Goal: Browse casually: Explore the website without a specific task or goal

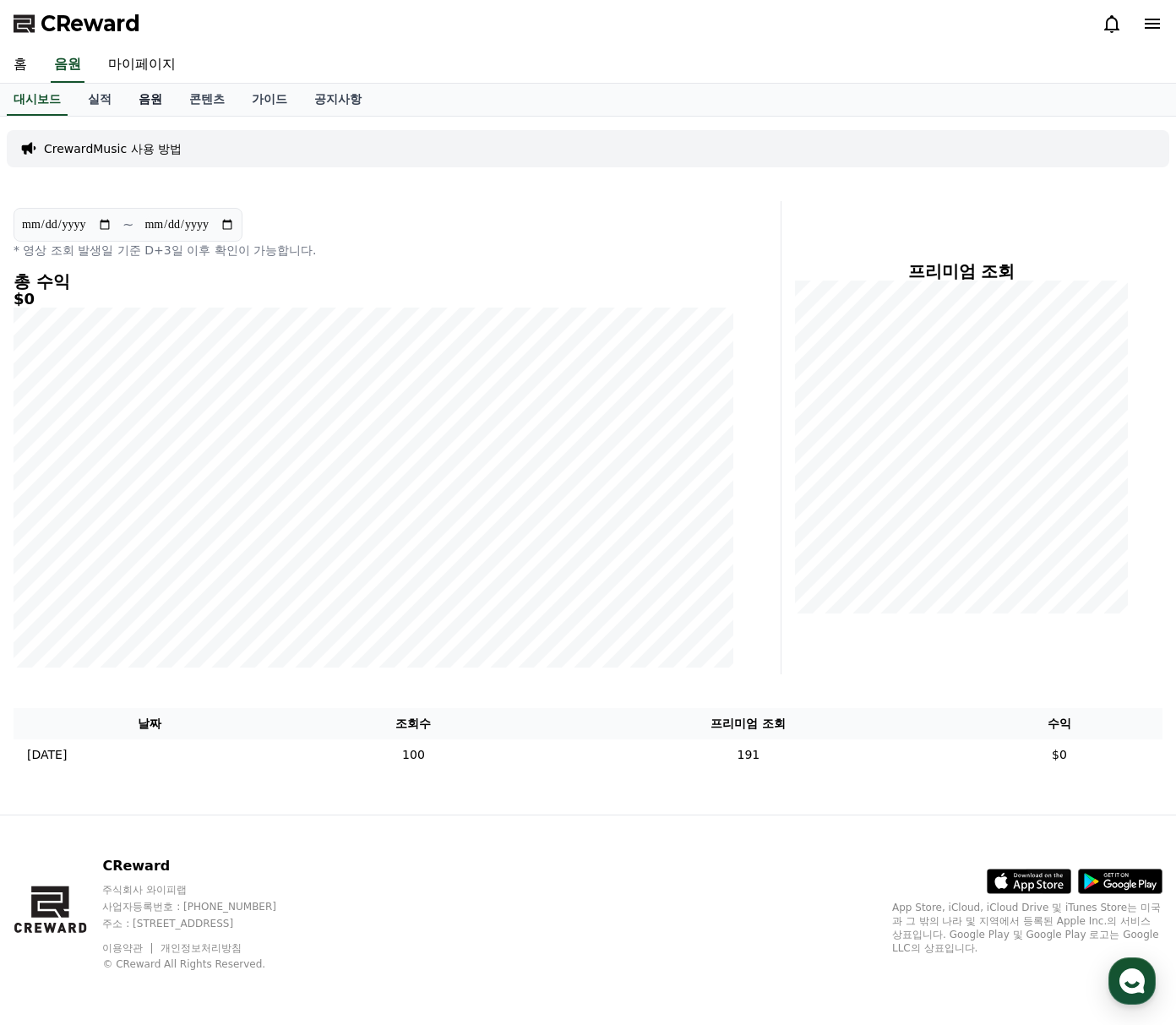
click at [166, 100] on link "음원" at bounding box center [150, 100] width 51 height 33
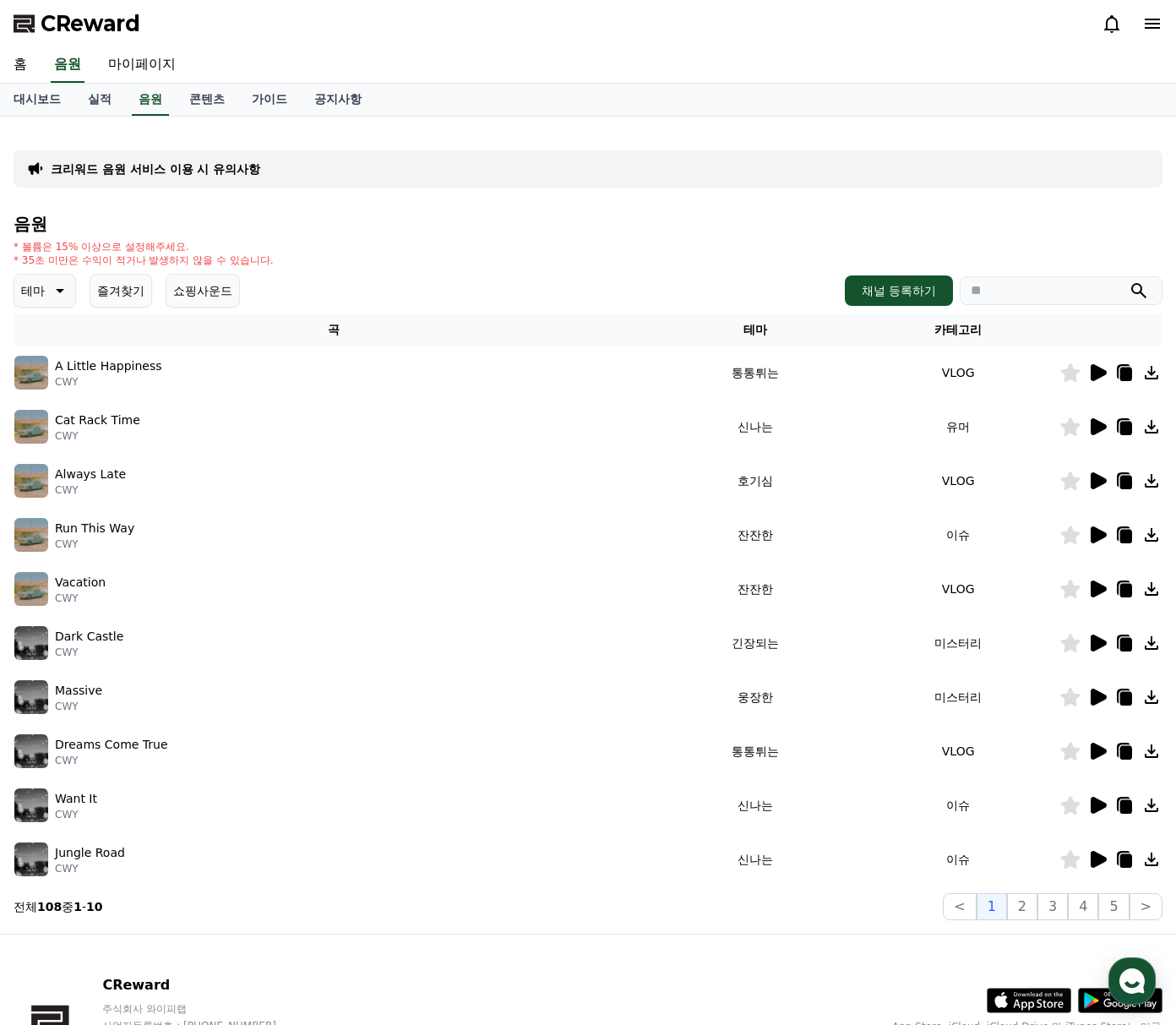
click at [1100, 368] on icon at bounding box center [1098, 373] width 16 height 17
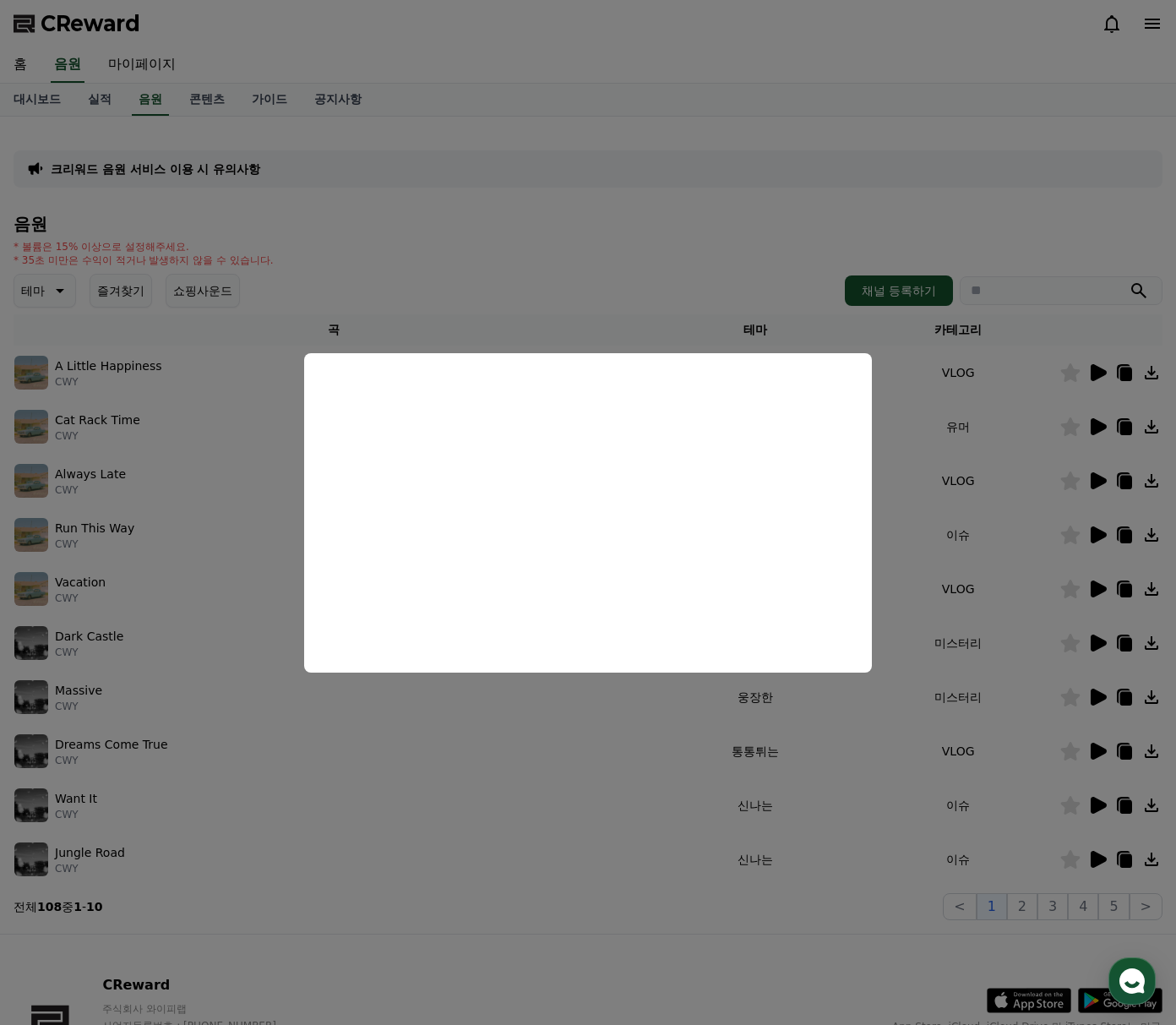
click at [955, 202] on button "close modal" at bounding box center [588, 512] width 1176 height 1025
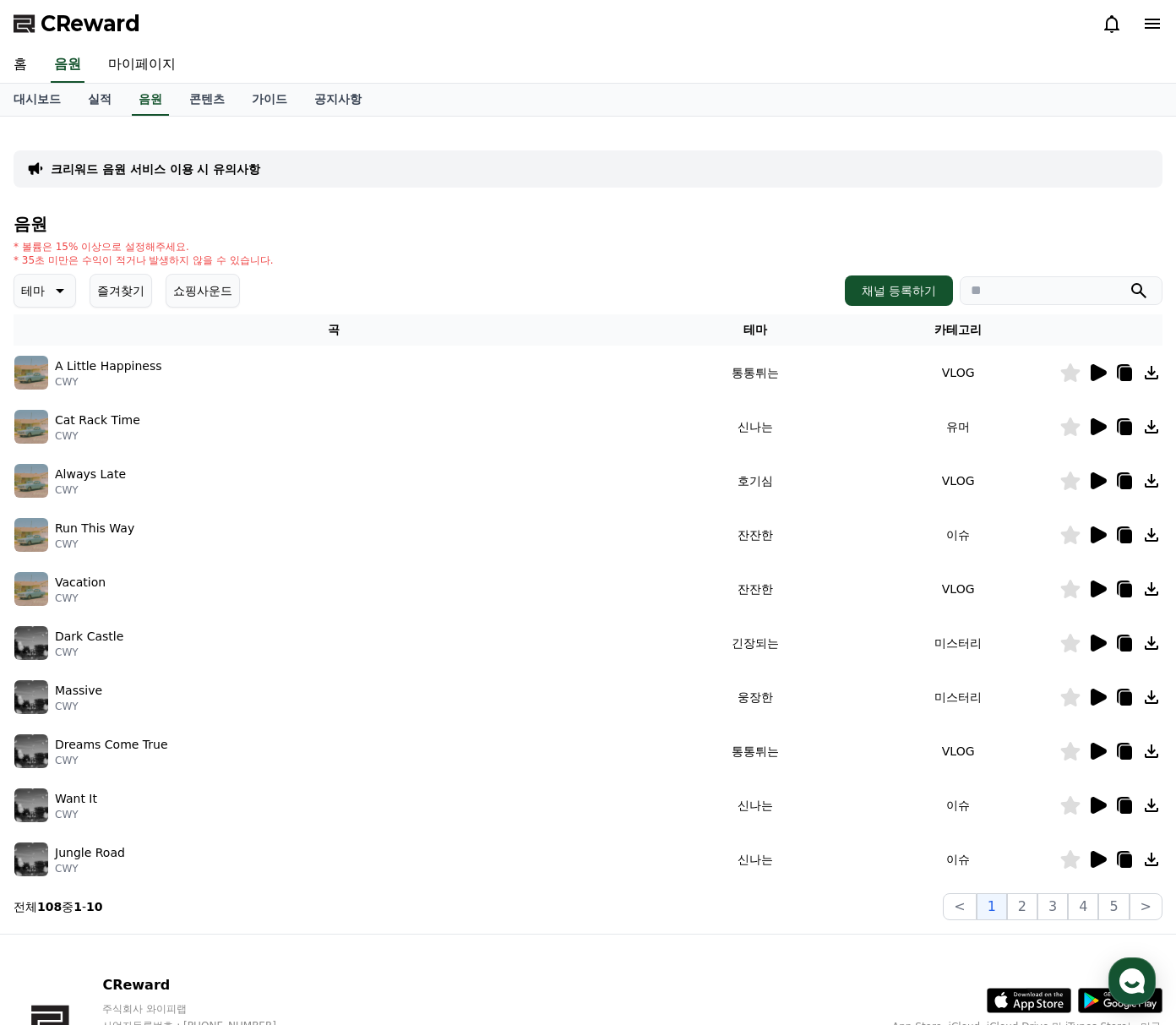
click at [1097, 428] on icon at bounding box center [1098, 427] width 16 height 17
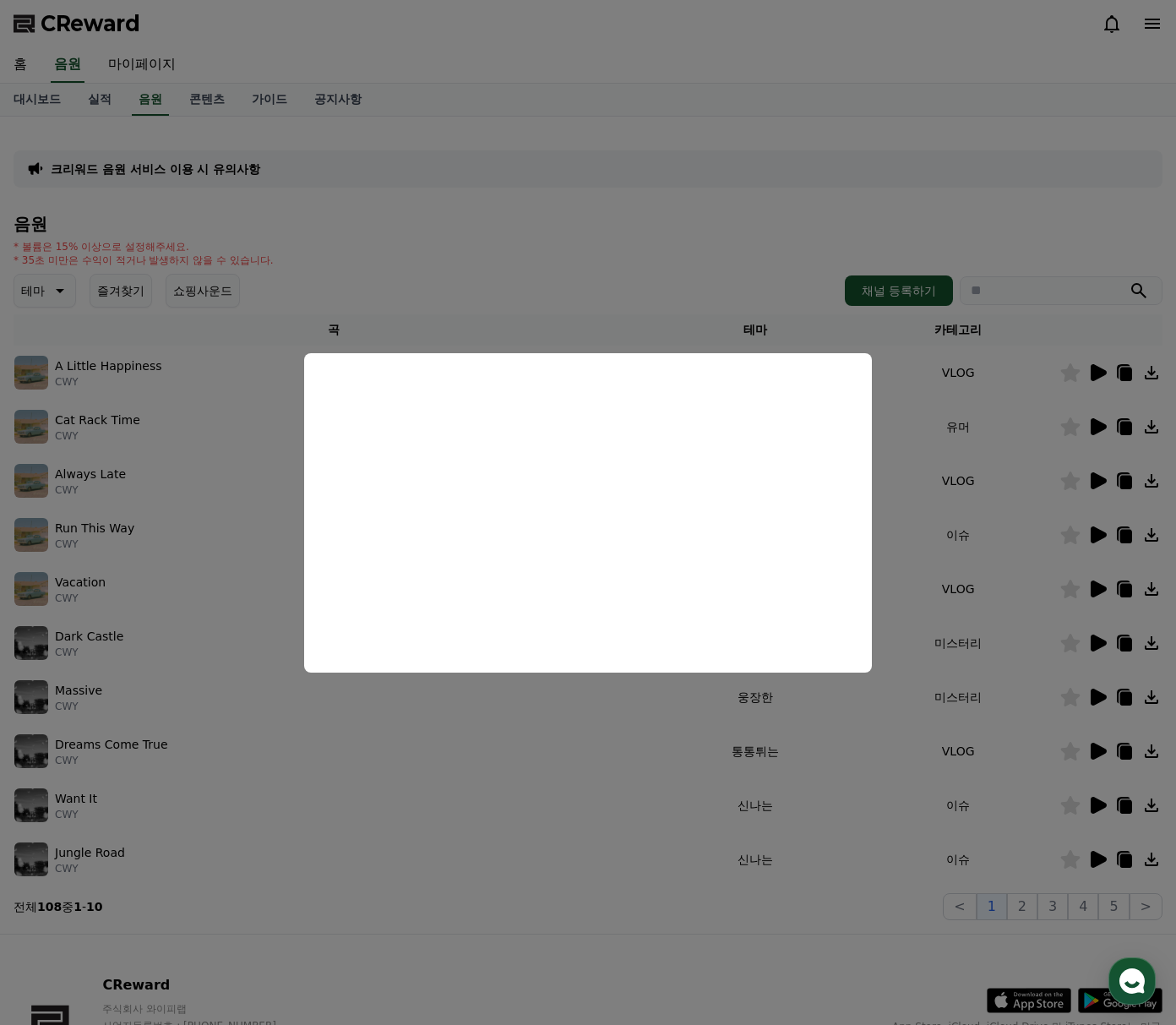
click at [820, 291] on button "close modal" at bounding box center [588, 512] width 1176 height 1025
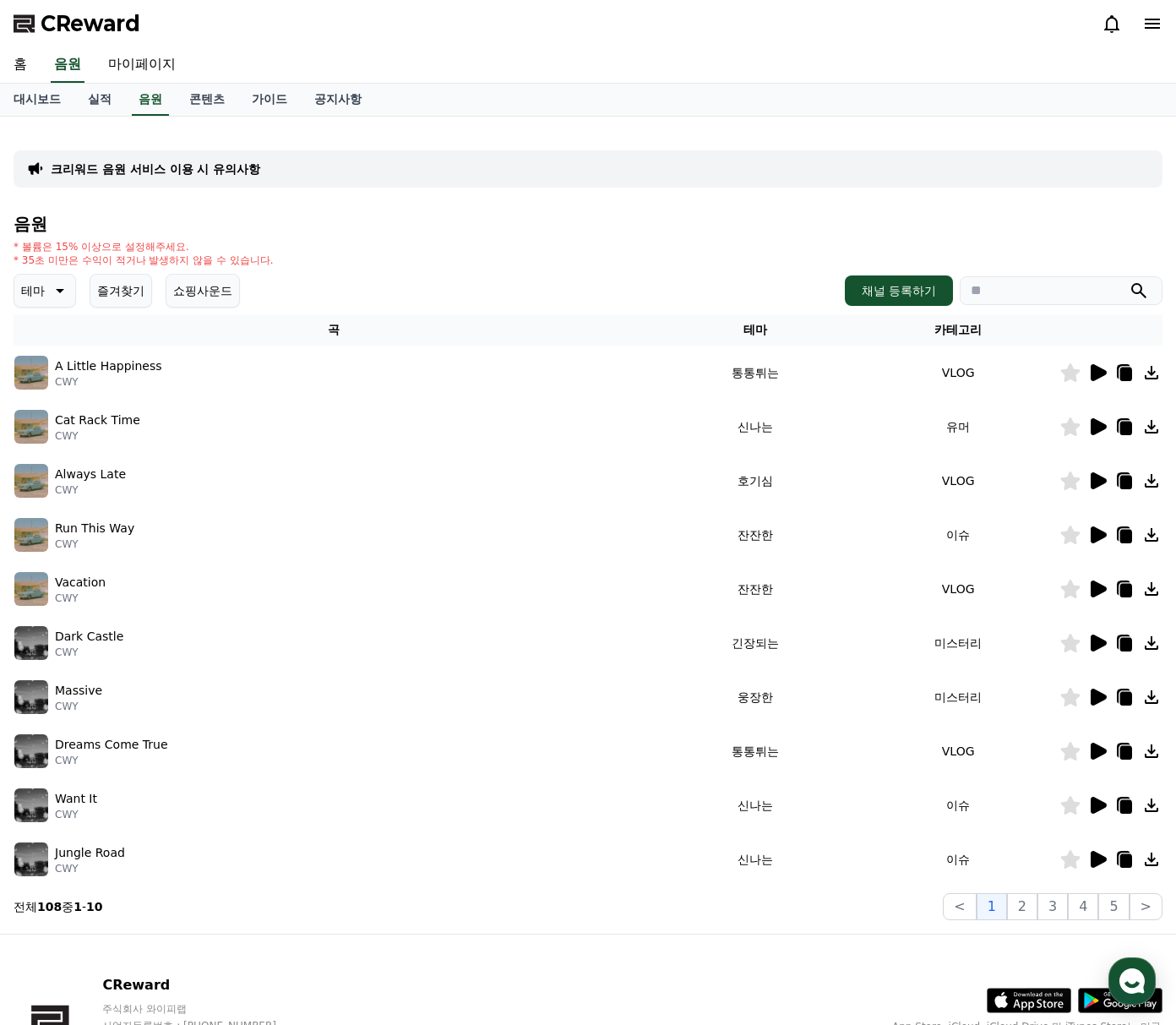
click at [1110, 479] on div at bounding box center [1111, 480] width 101 height 20
click at [1095, 480] on icon at bounding box center [1098, 481] width 16 height 17
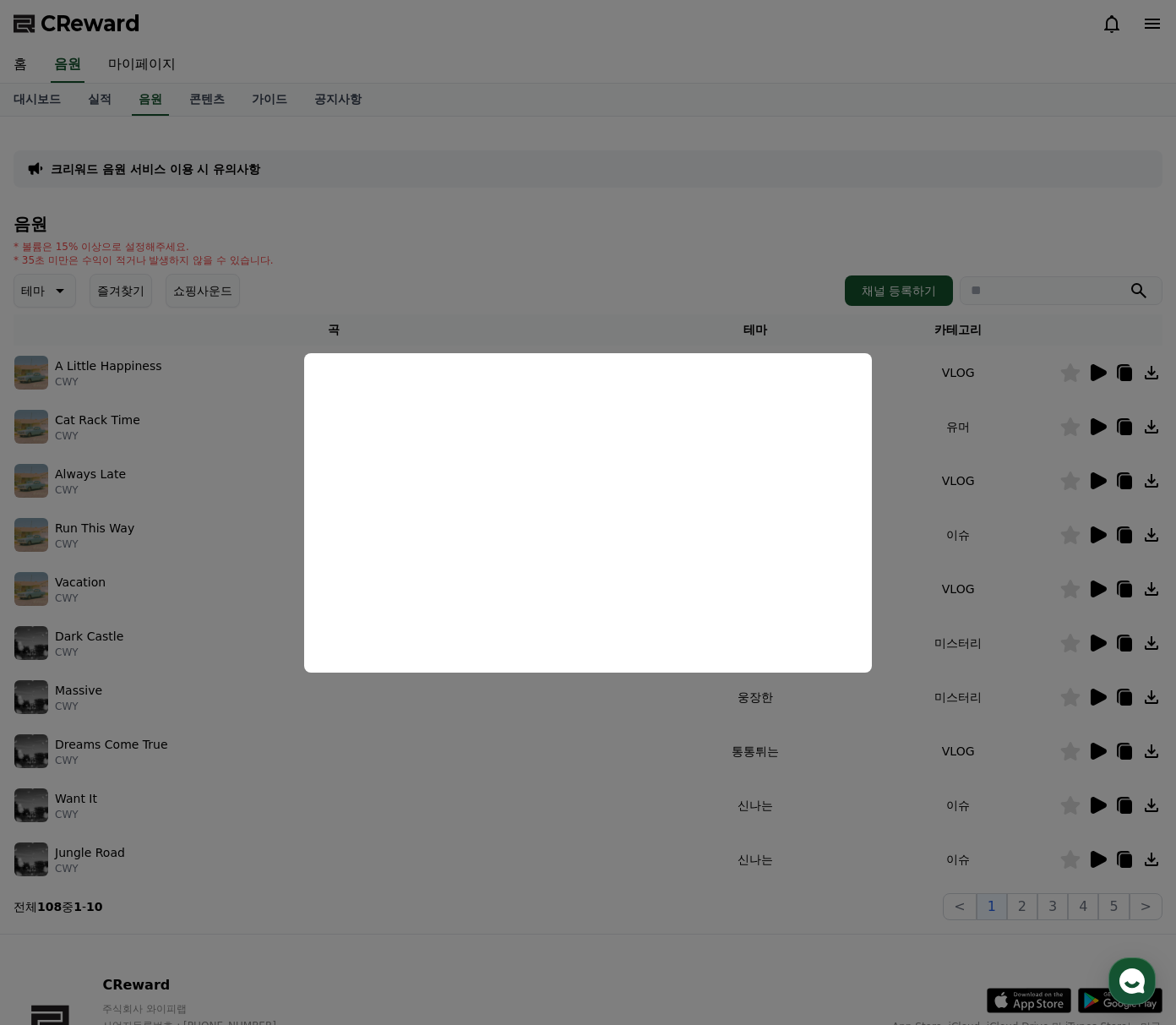
click at [649, 276] on button "close modal" at bounding box center [588, 512] width 1176 height 1025
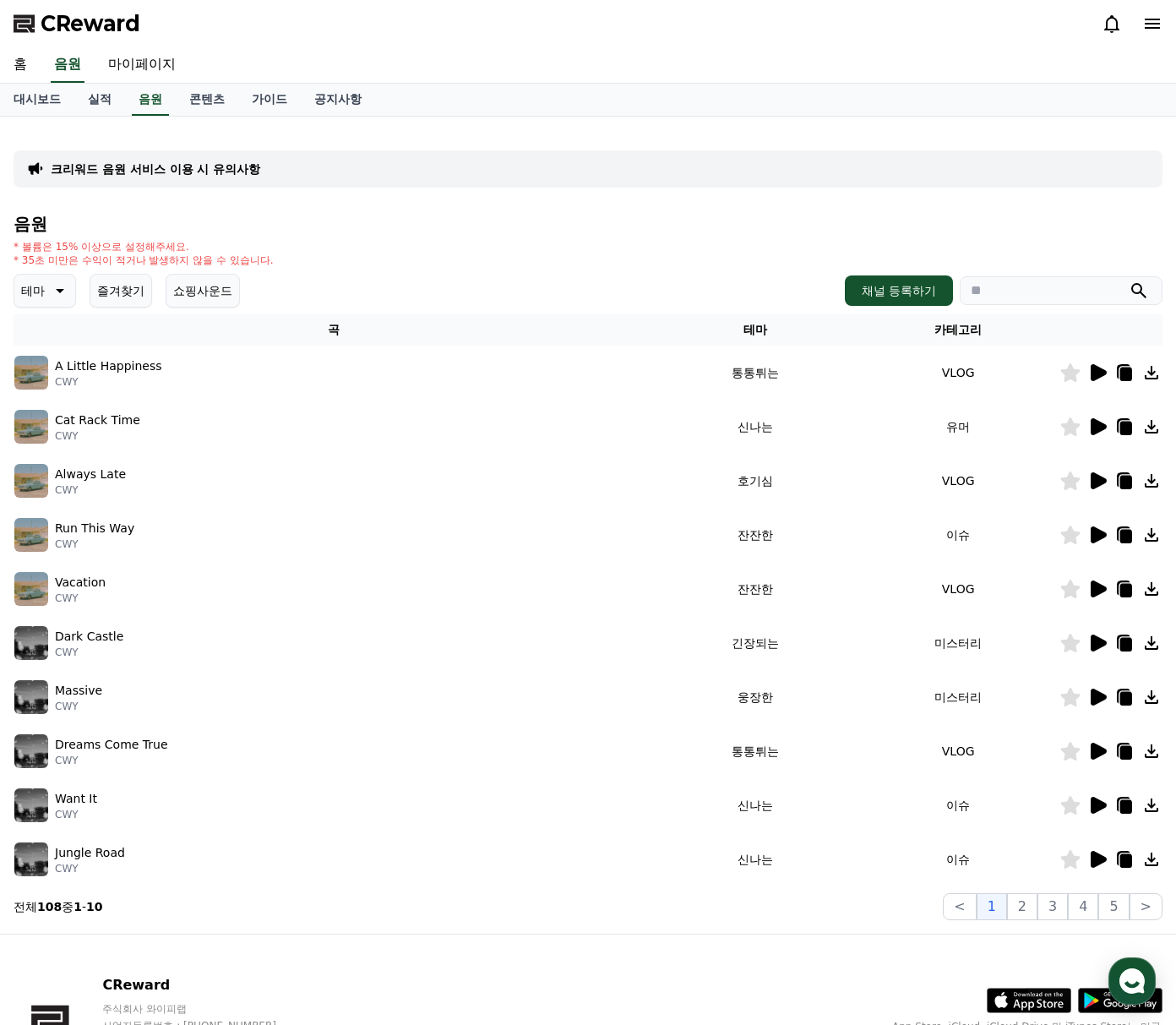
click at [1097, 534] on icon at bounding box center [1098, 535] width 16 height 17
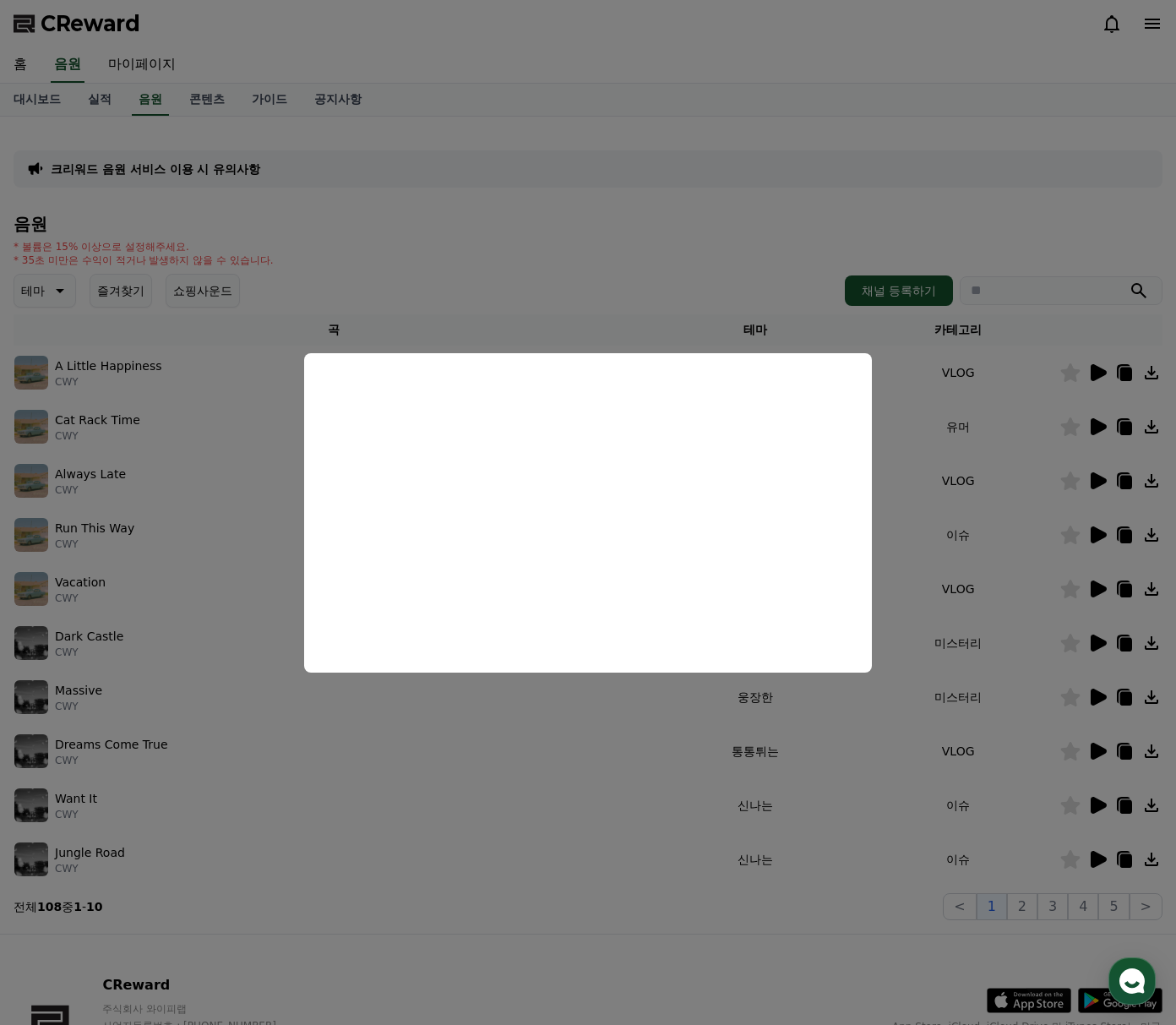
click at [1019, 533] on button "close modal" at bounding box center [588, 512] width 1176 height 1025
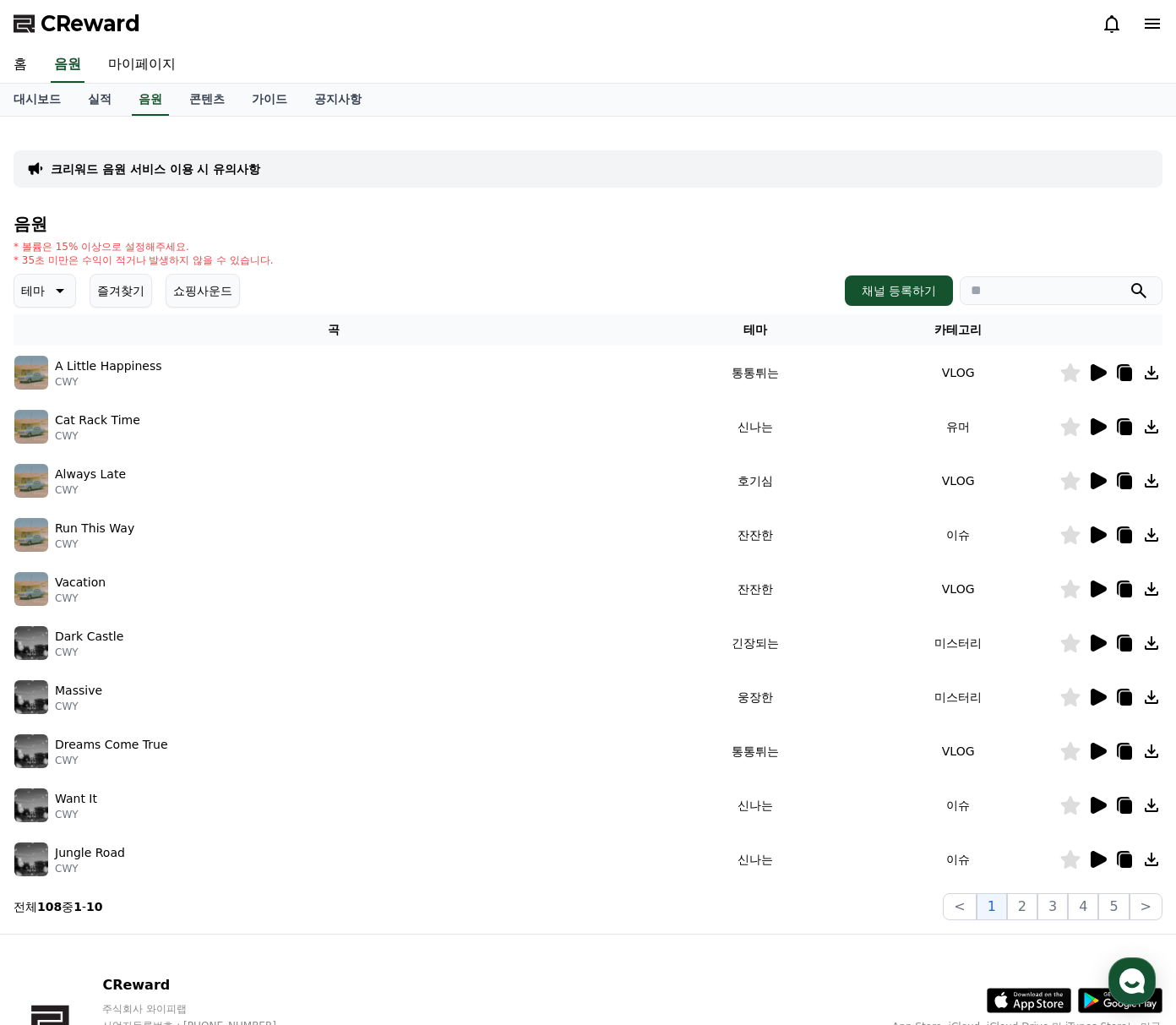
click at [1097, 590] on icon at bounding box center [1098, 590] width 16 height 17
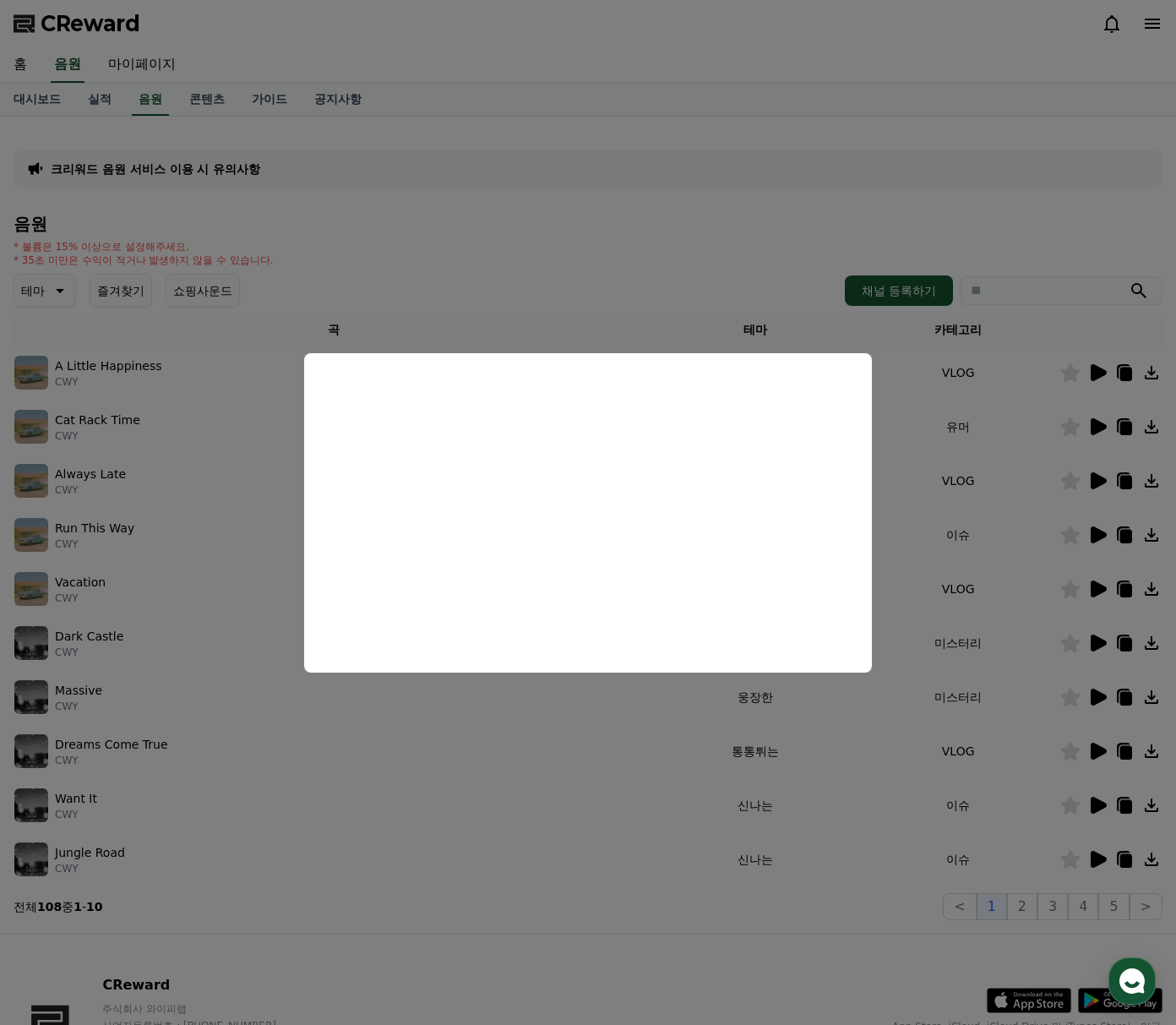
click at [649, 246] on button "close modal" at bounding box center [588, 512] width 1176 height 1025
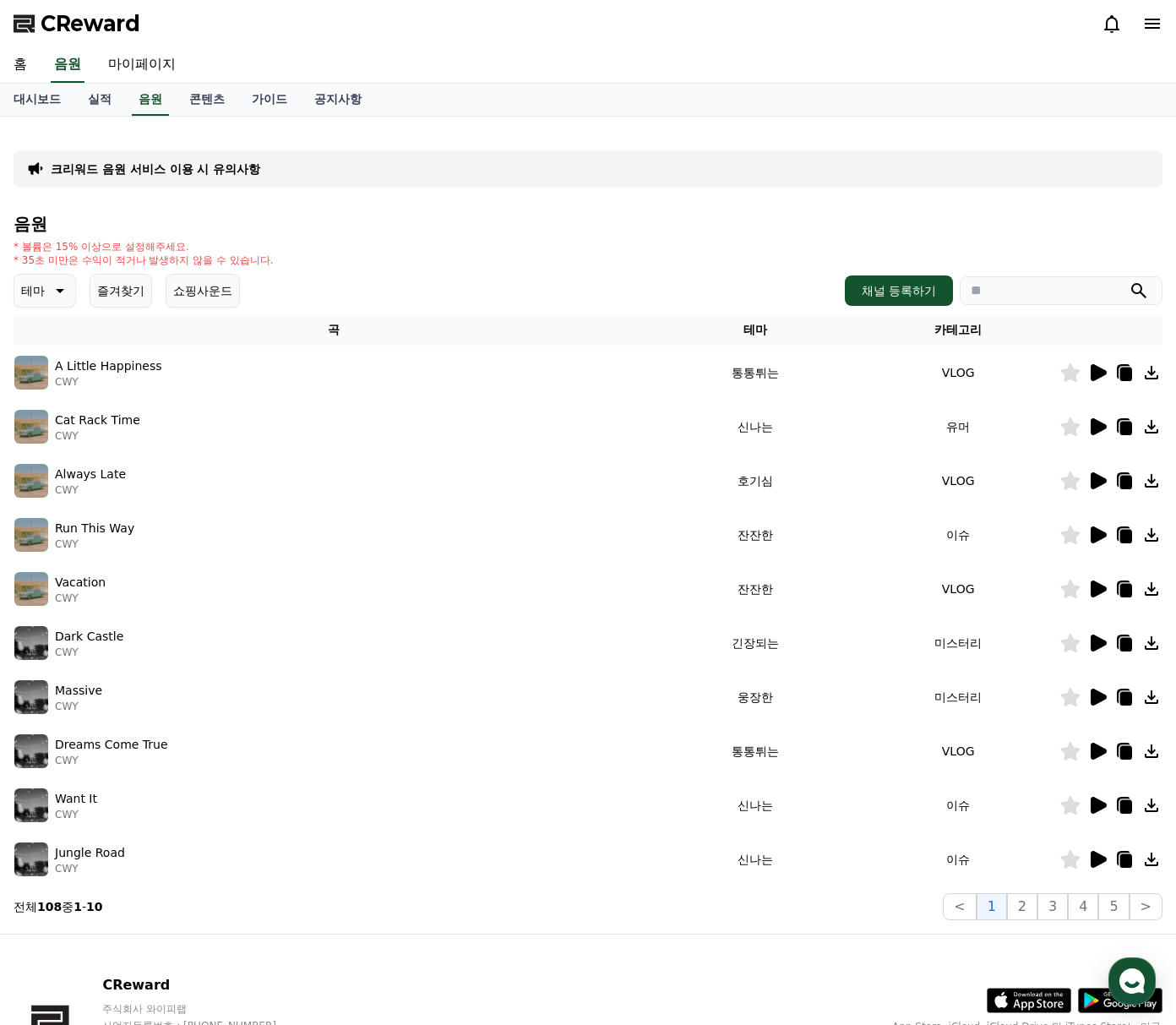
click at [1063, 377] on icon at bounding box center [1070, 372] width 20 height 18
click at [1127, 371] on icon at bounding box center [1126, 374] width 11 height 13
click at [1120, 377] on icon at bounding box center [1124, 372] width 20 height 20
